Goal: Navigation & Orientation: Find specific page/section

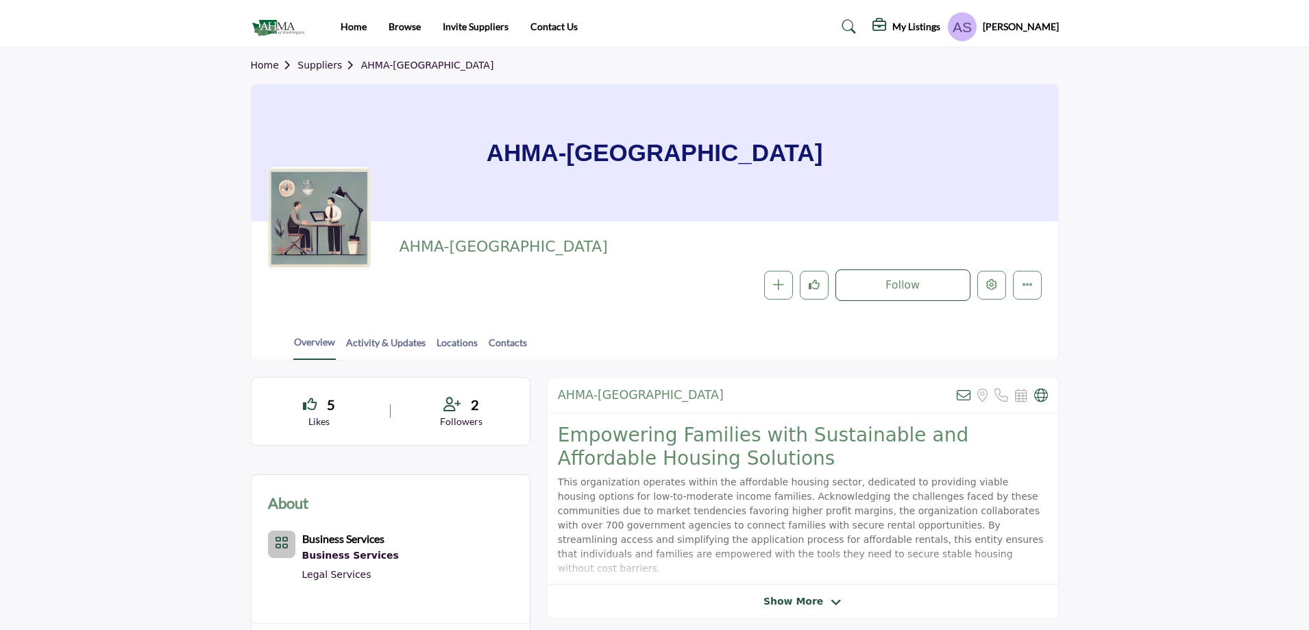
scroll to position [509, 0]
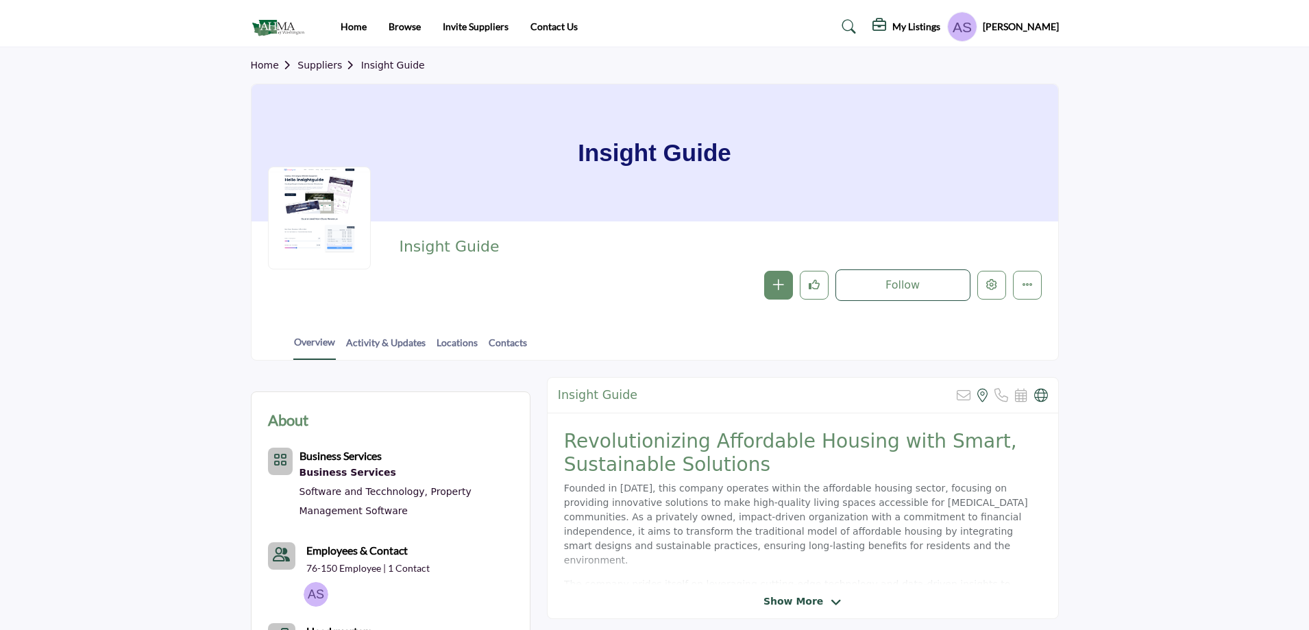
click at [267, 23] on img at bounding box center [281, 27] width 61 height 23
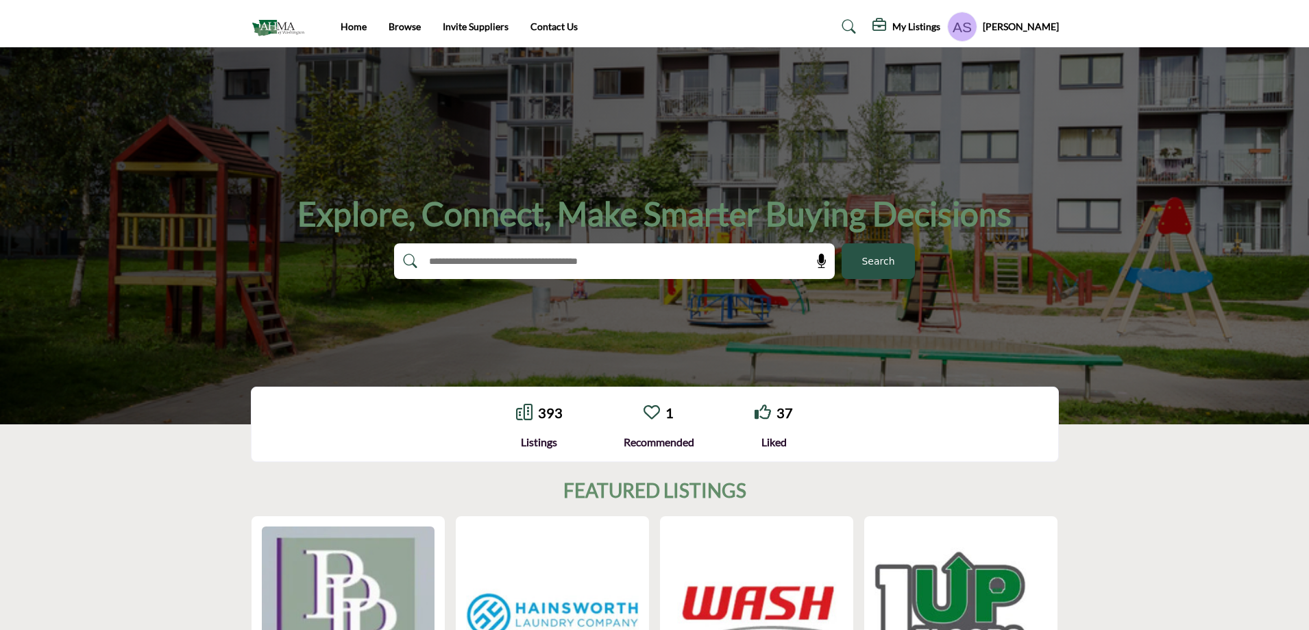
click at [672, 414] on link "1" at bounding box center [670, 412] width 8 height 16
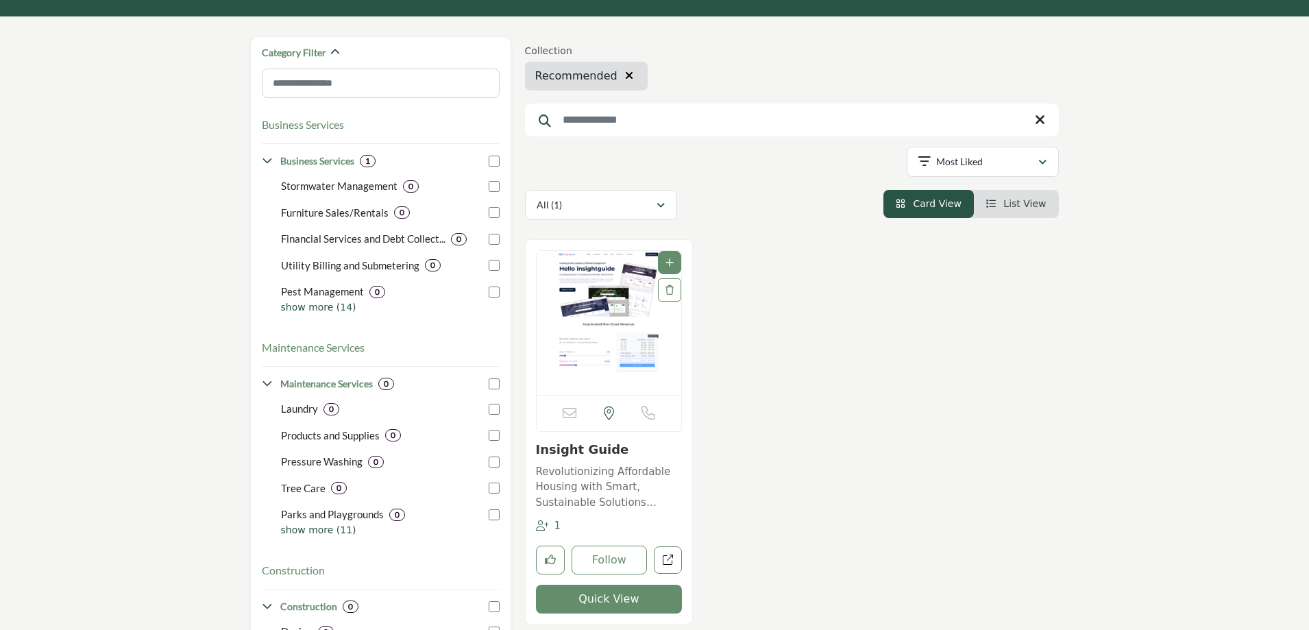
scroll to position [69, 0]
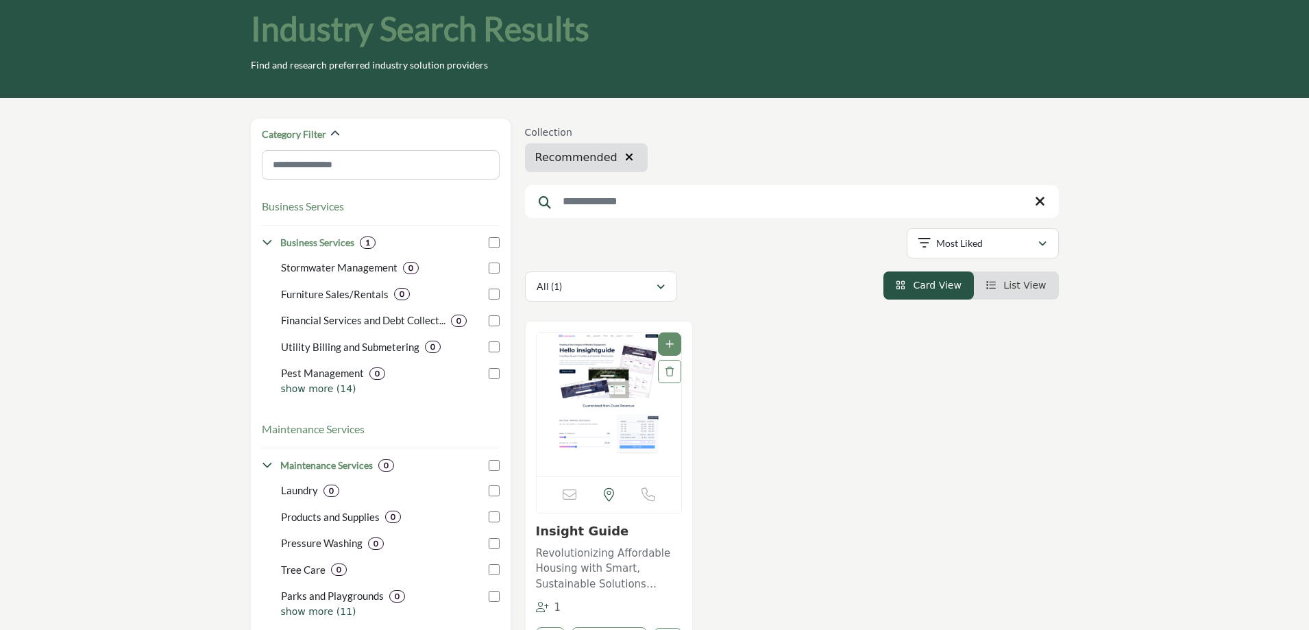
click at [577, 529] on link "Insight Guide" at bounding box center [582, 531] width 93 height 14
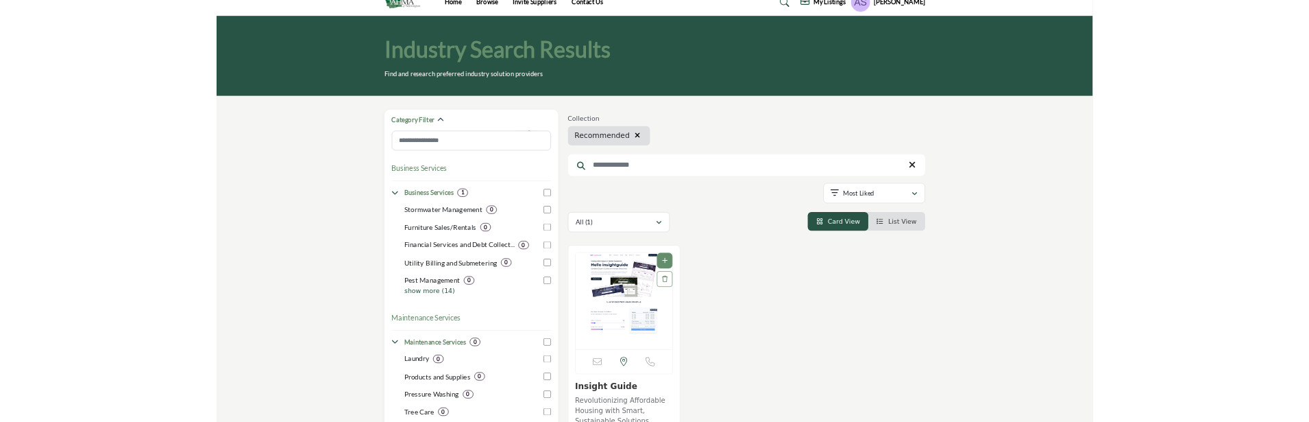
scroll to position [0, 0]
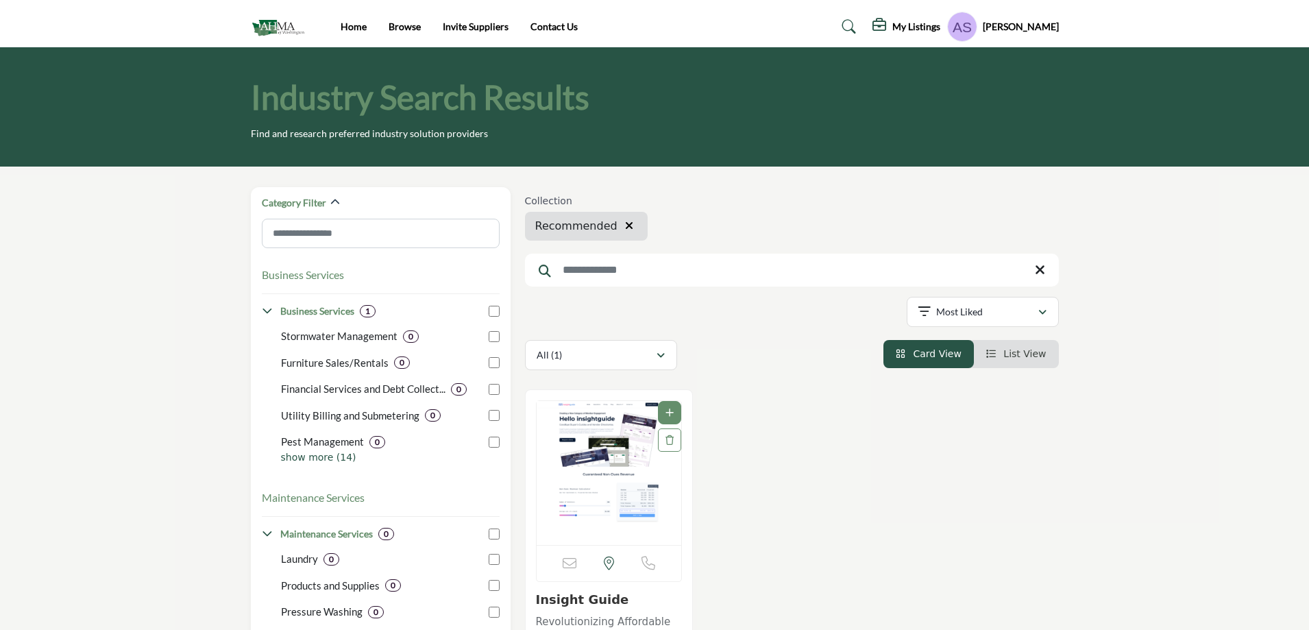
click at [276, 29] on img at bounding box center [281, 27] width 61 height 23
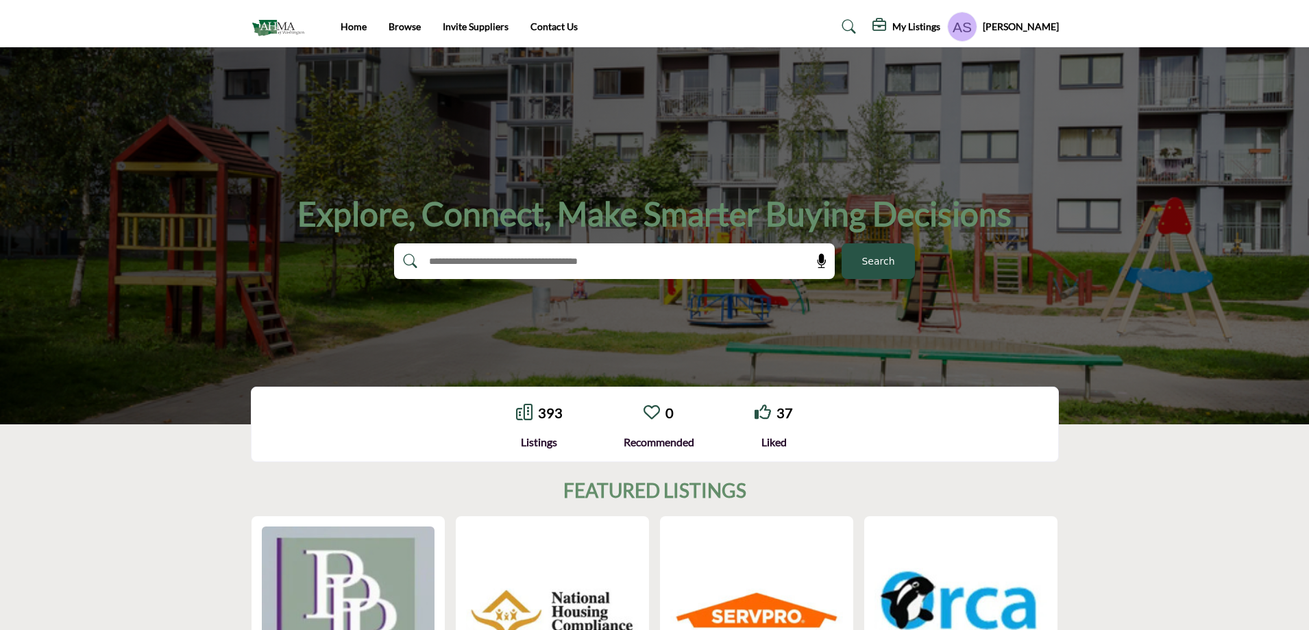
click at [670, 415] on link "0" at bounding box center [670, 412] width 8 height 16
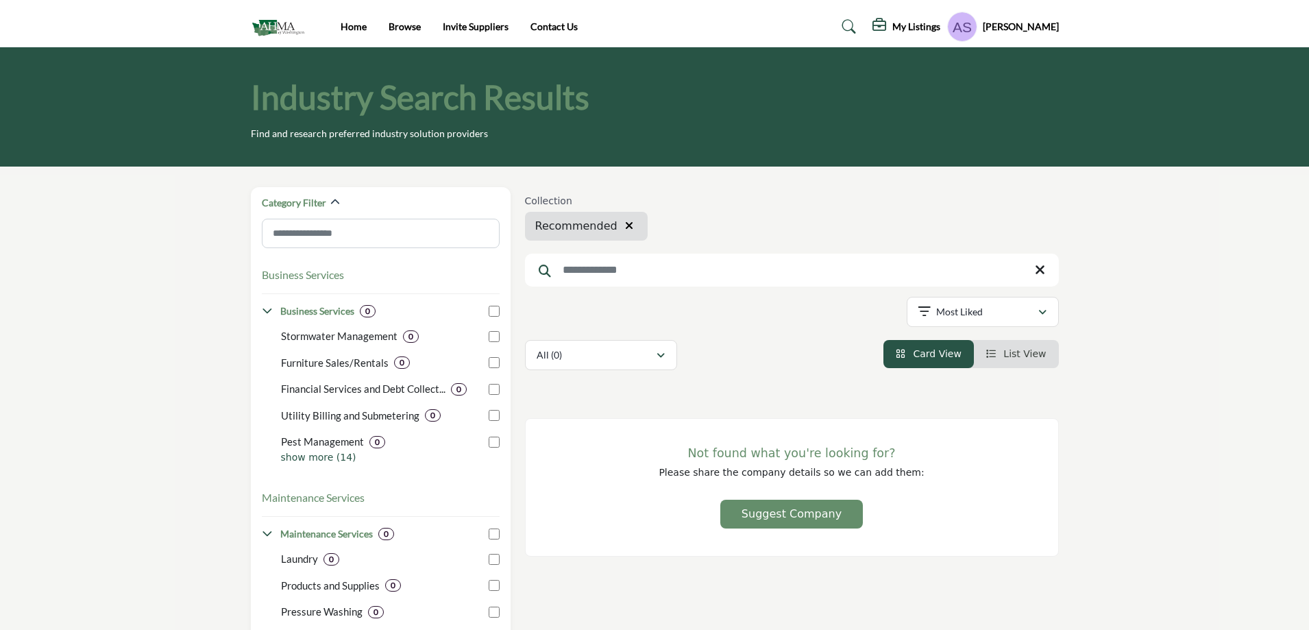
click at [625, 226] on icon "button" at bounding box center [629, 225] width 8 height 11
click at [267, 27] on img at bounding box center [281, 27] width 61 height 23
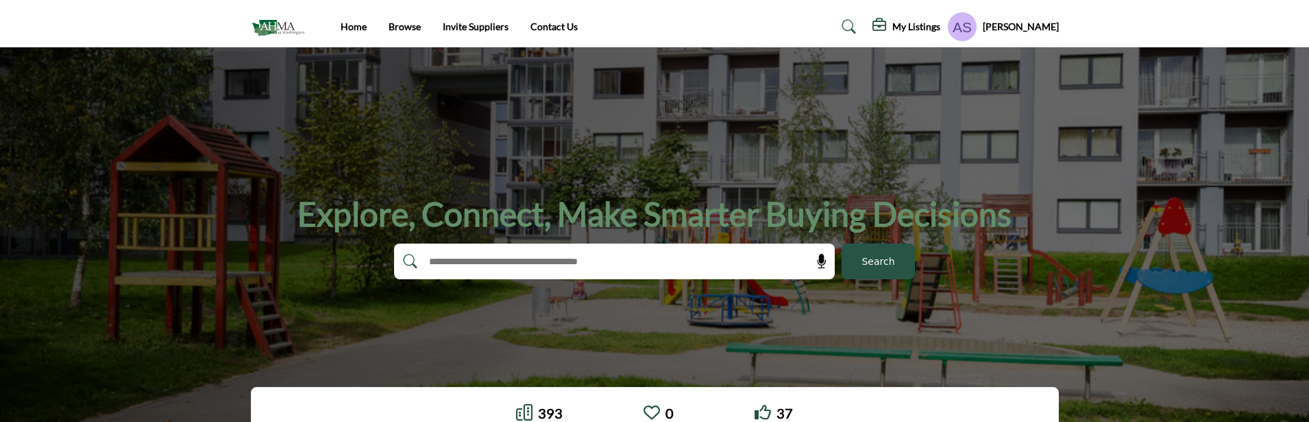
click at [967, 25] on profile-featured-9d57d186-dcdc-4fd1-8698-ebbedcf867ac "Show hide supplier dropdown" at bounding box center [962, 27] width 30 height 30
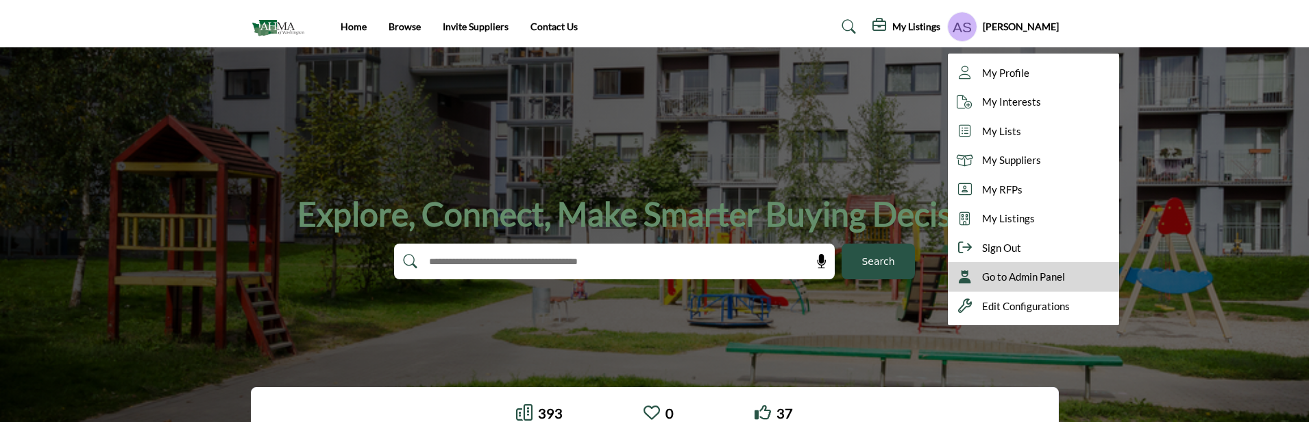
click at [1065, 271] on span "Go to Admin Panel" at bounding box center [1023, 277] width 83 height 16
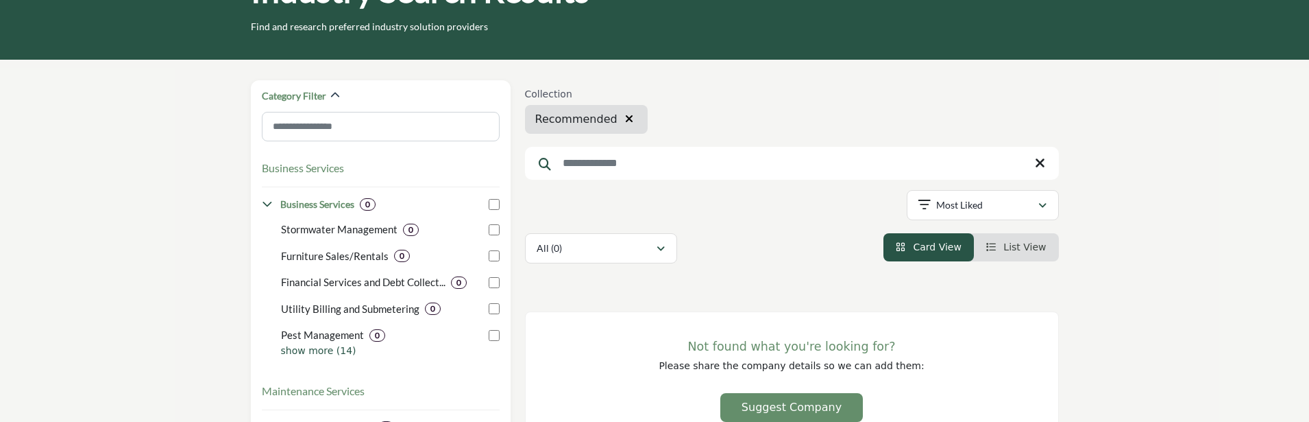
scroll to position [137, 0]
